Goal: Task Accomplishment & Management: Manage account settings

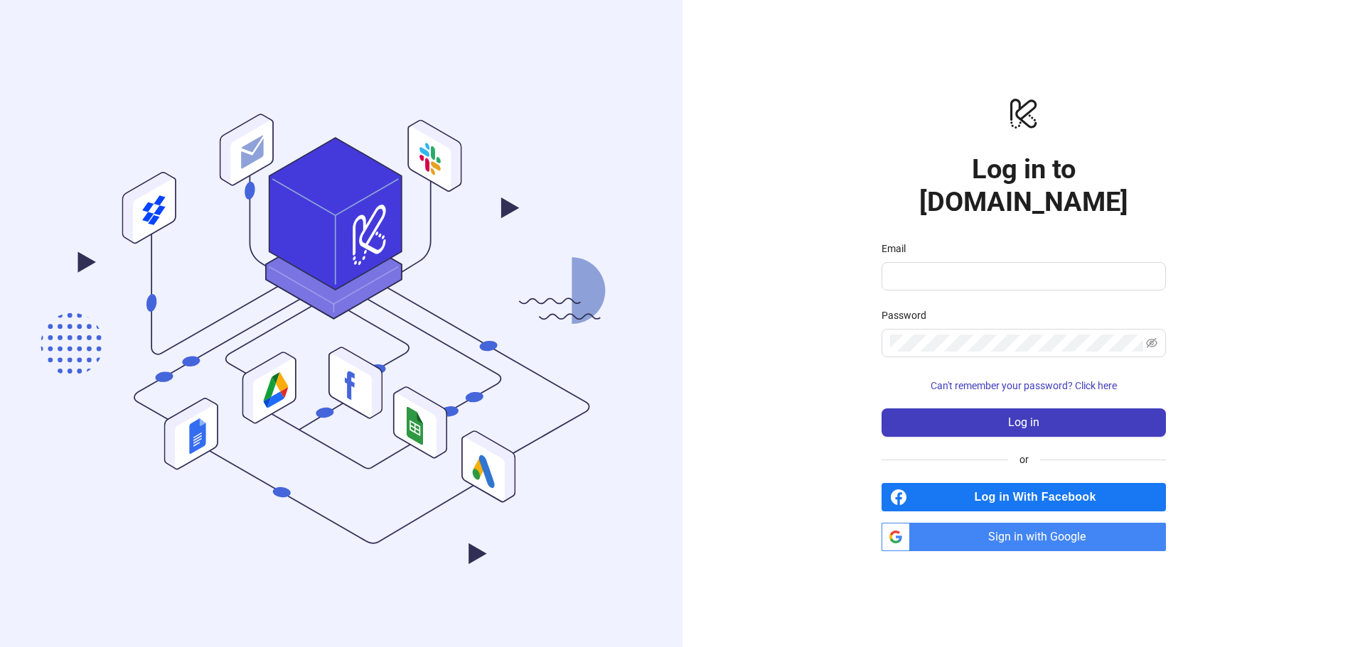
click at [1037, 525] on span "Sign in with Google" at bounding box center [1040, 537] width 250 height 28
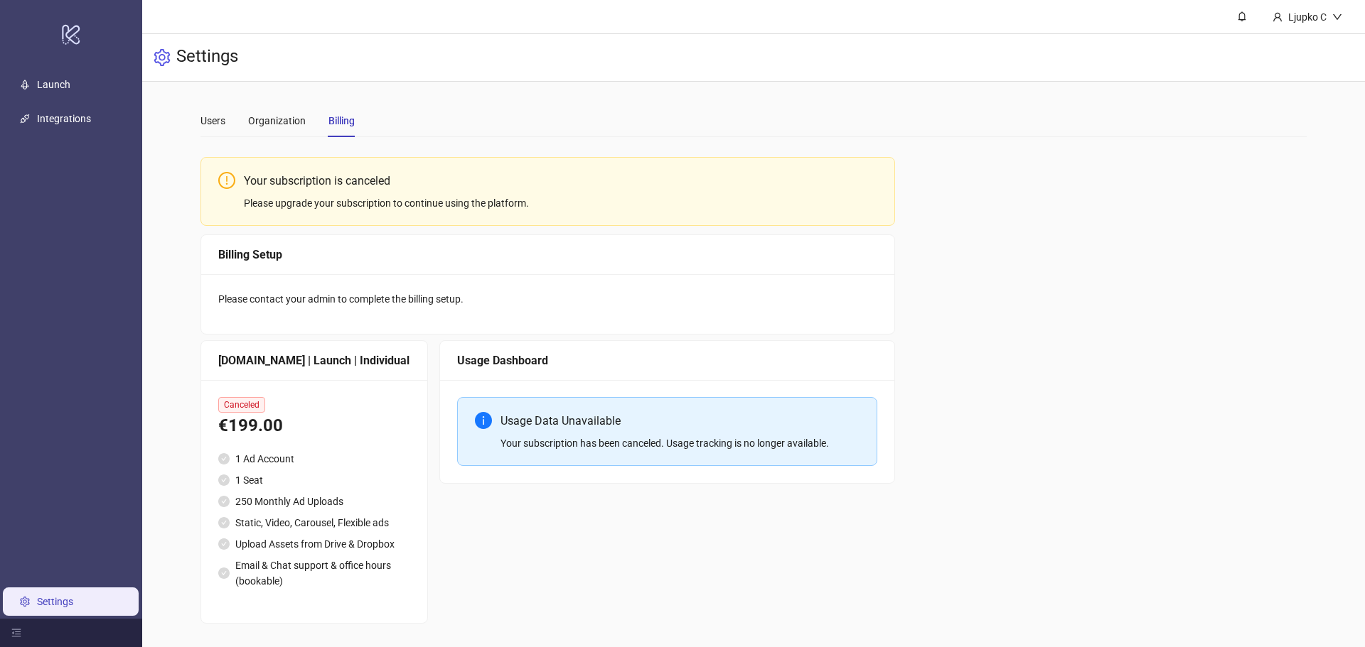
click at [941, 372] on div "Your subscription is canceled Please upgrade your subscription to continue usin…" at bounding box center [753, 386] width 1106 height 475
click at [283, 118] on div "Organization" at bounding box center [277, 121] width 58 height 16
click at [212, 122] on div "Users" at bounding box center [212, 121] width 25 height 16
click at [59, 86] on link "Launch" at bounding box center [53, 84] width 33 height 11
click at [72, 113] on link "Integrations" at bounding box center [64, 118] width 54 height 11
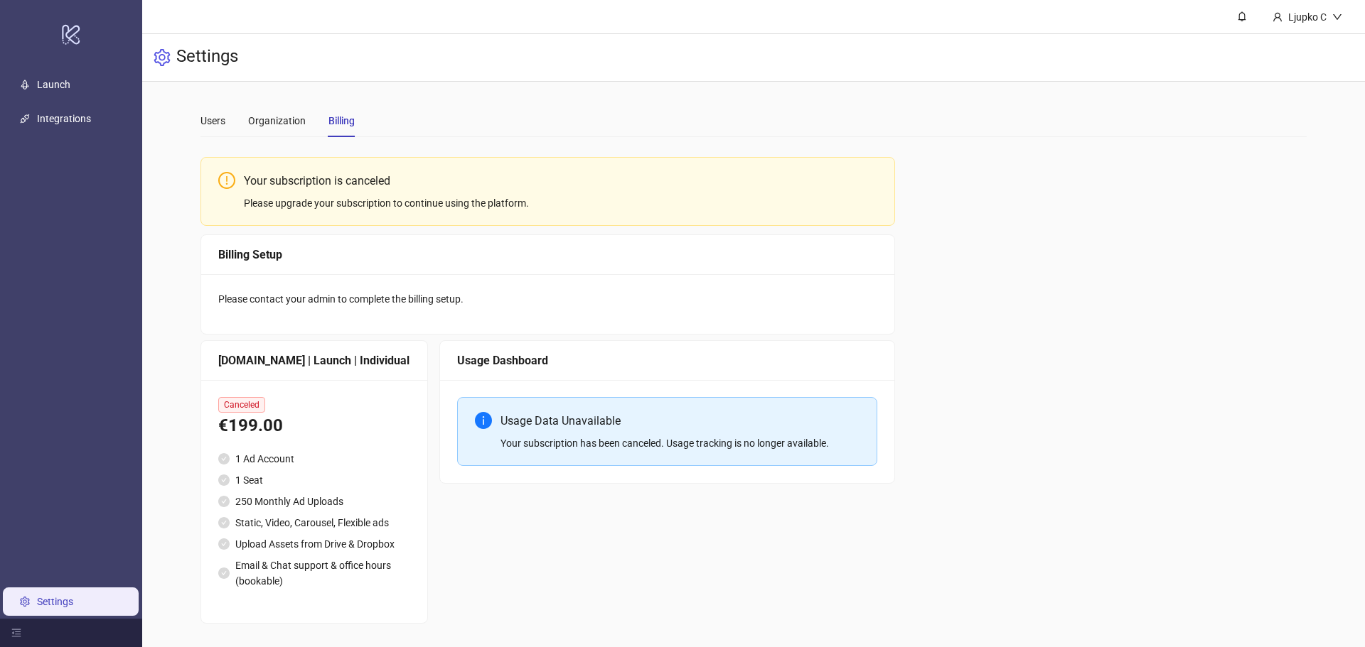
click at [58, 606] on link "Settings" at bounding box center [55, 601] width 36 height 11
click at [1058, 328] on div "Your subscription is canceled Please upgrade your subscription to continue usin…" at bounding box center [753, 386] width 1106 height 475
